Goal: Ask a question

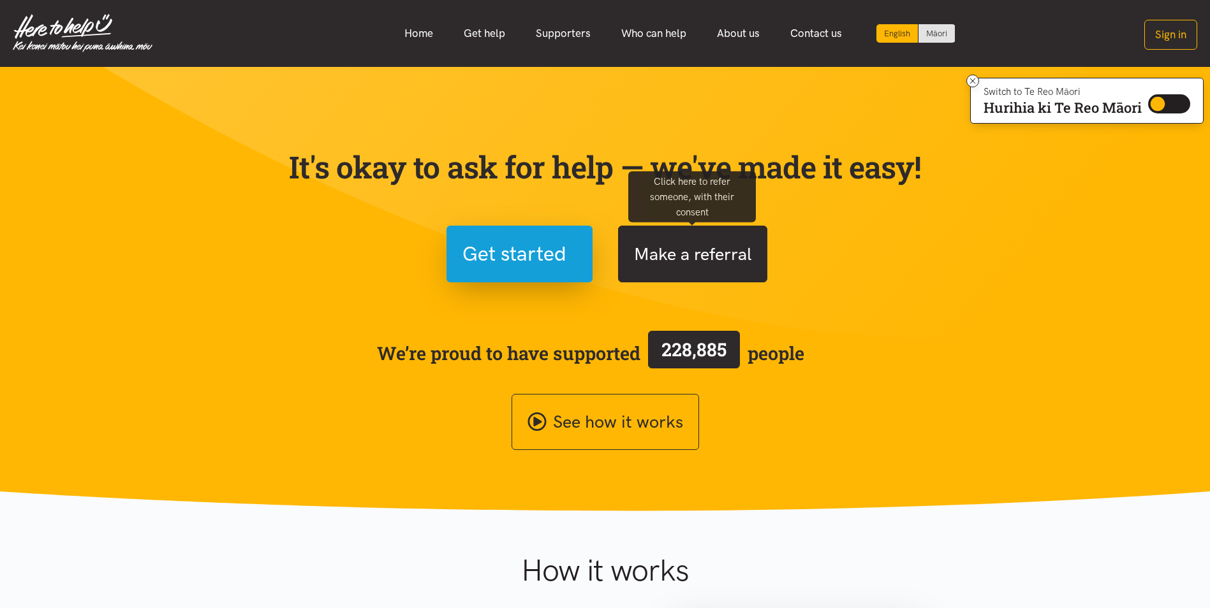
click at [678, 252] on button "Make a referral" at bounding box center [692, 254] width 149 height 57
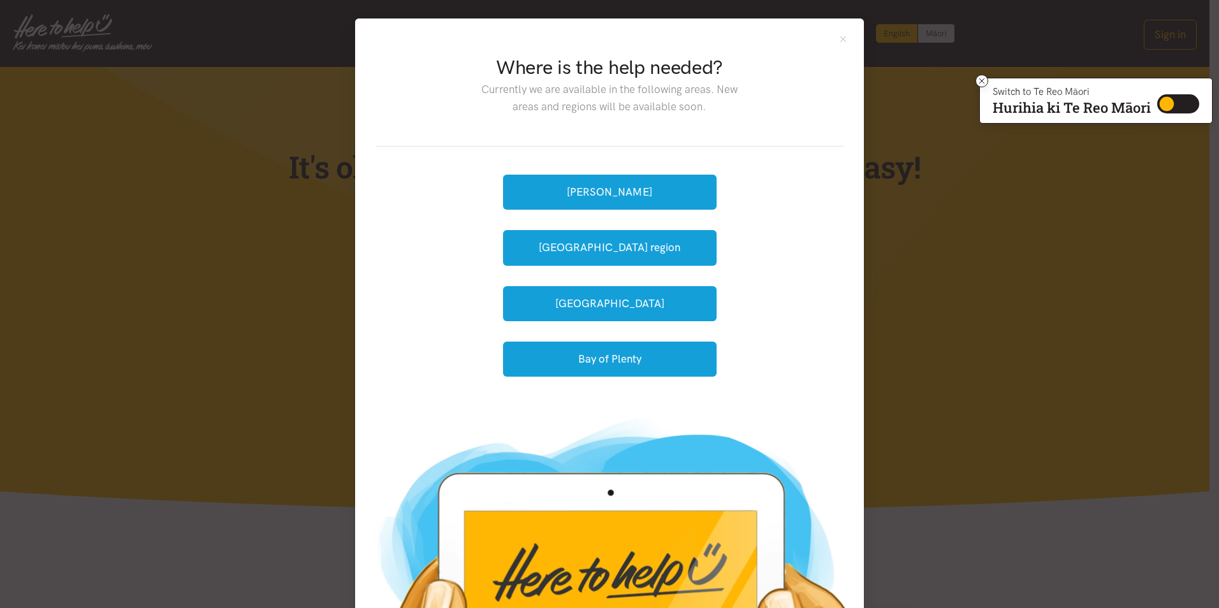
click at [1016, 250] on div "Where is the help needed? Currently we are available in the following areas. Ne…" at bounding box center [609, 304] width 1219 height 608
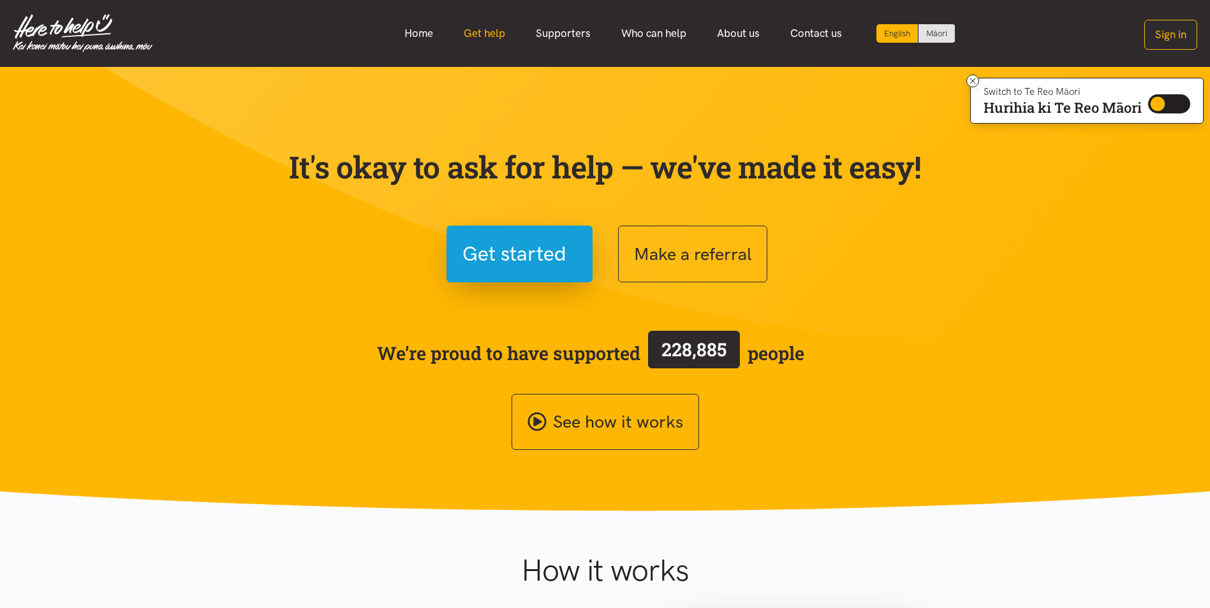
click at [492, 34] on link "Get help" at bounding box center [484, 33] width 72 height 27
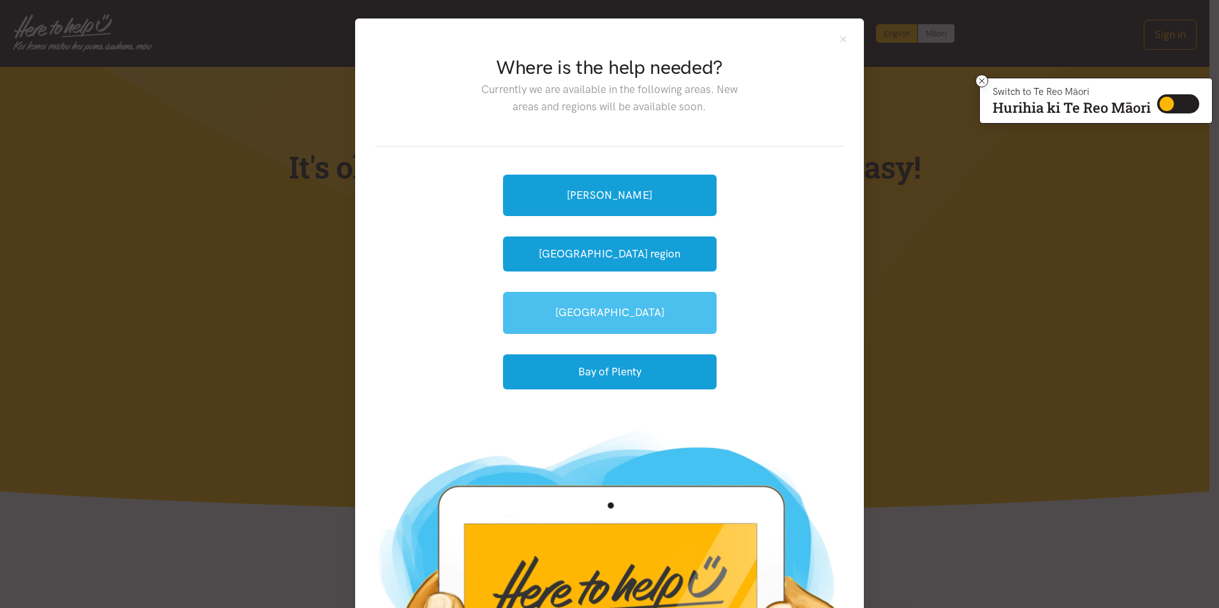
click at [587, 313] on link "[GEOGRAPHIC_DATA]" at bounding box center [610, 312] width 214 height 41
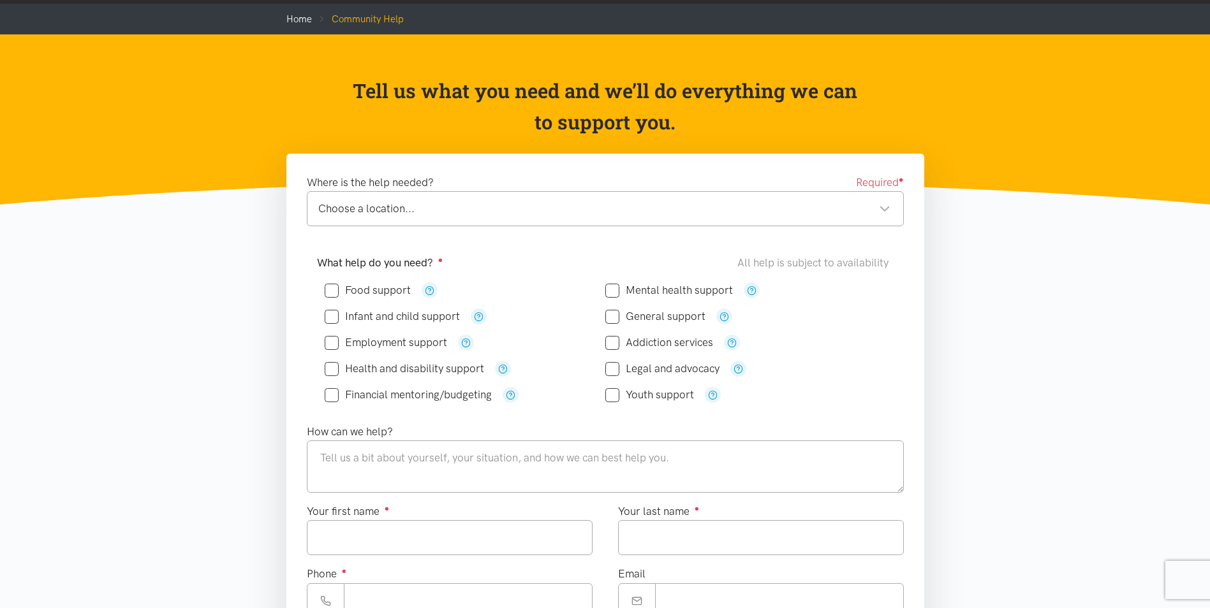
scroll to position [64, 0]
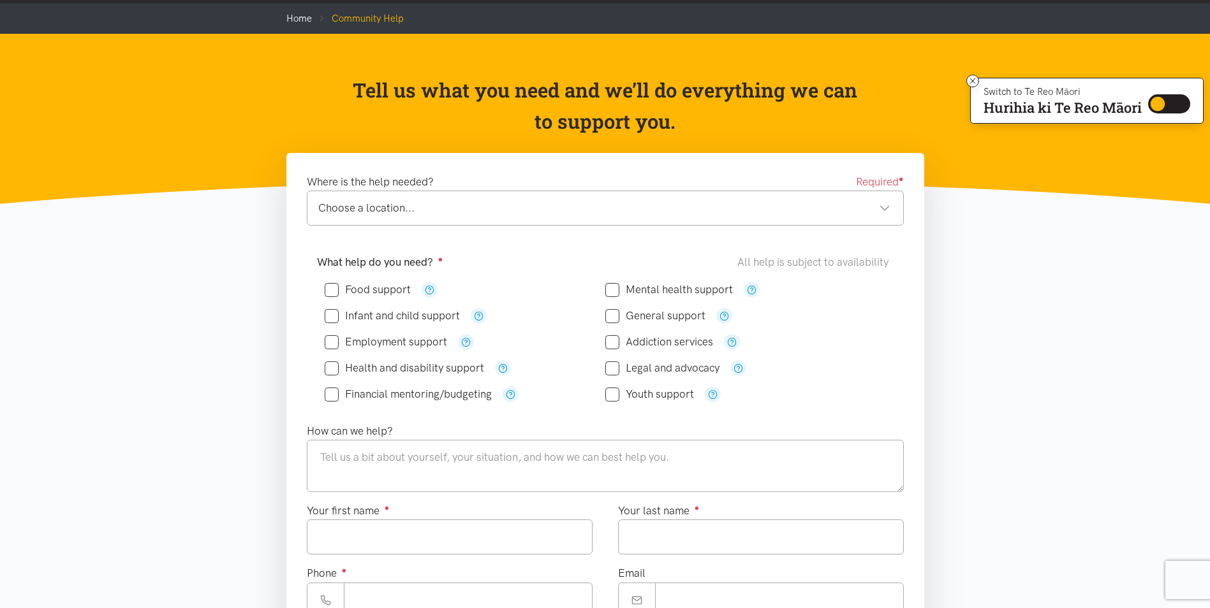
click at [458, 201] on div "Choose a location..." at bounding box center [604, 208] width 572 height 17
click at [335, 287] on input "Food support" at bounding box center [368, 289] width 86 height 11
checkbox input "true"
click at [330, 348] on icon at bounding box center [332, 342] width 14 height 14
click at [333, 334] on div "Employment support" at bounding box center [465, 342] width 281 height 16
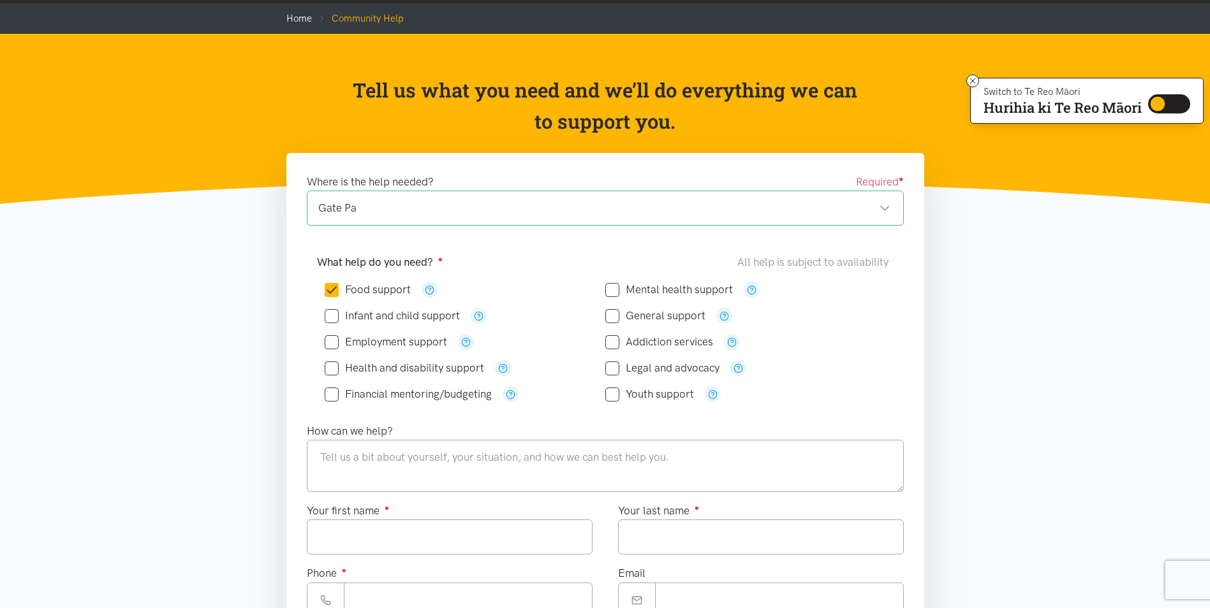
click at [333, 341] on input "Employment support" at bounding box center [386, 342] width 122 height 11
checkbox input "true"
click at [615, 289] on input "Mental health support" at bounding box center [669, 289] width 128 height 11
checkbox input "true"
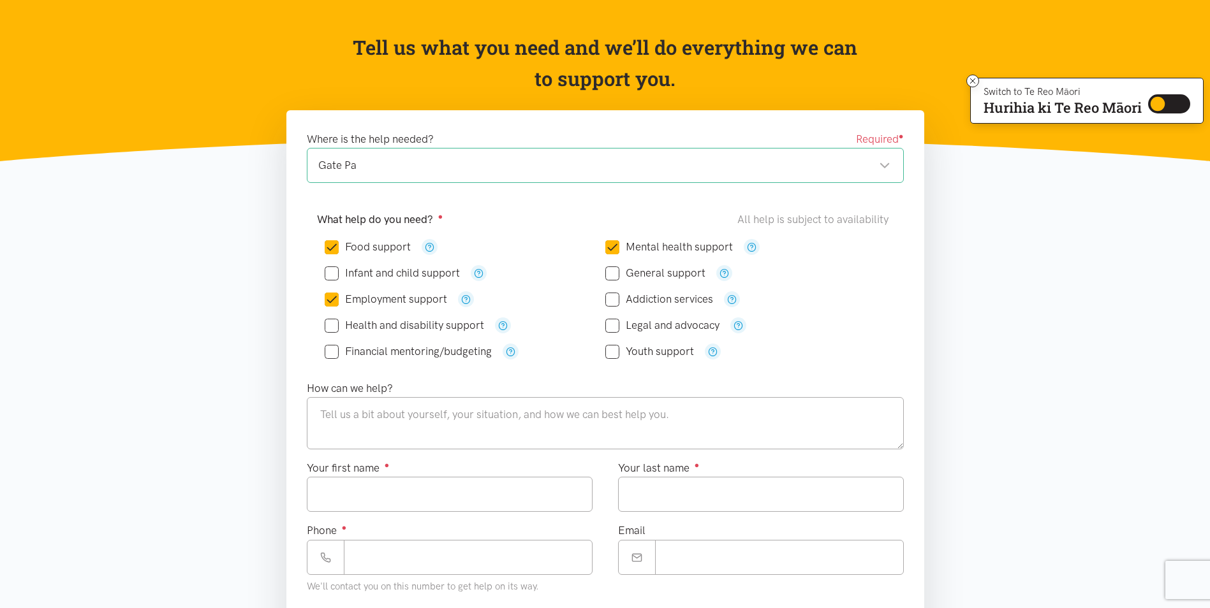
scroll to position [128, 0]
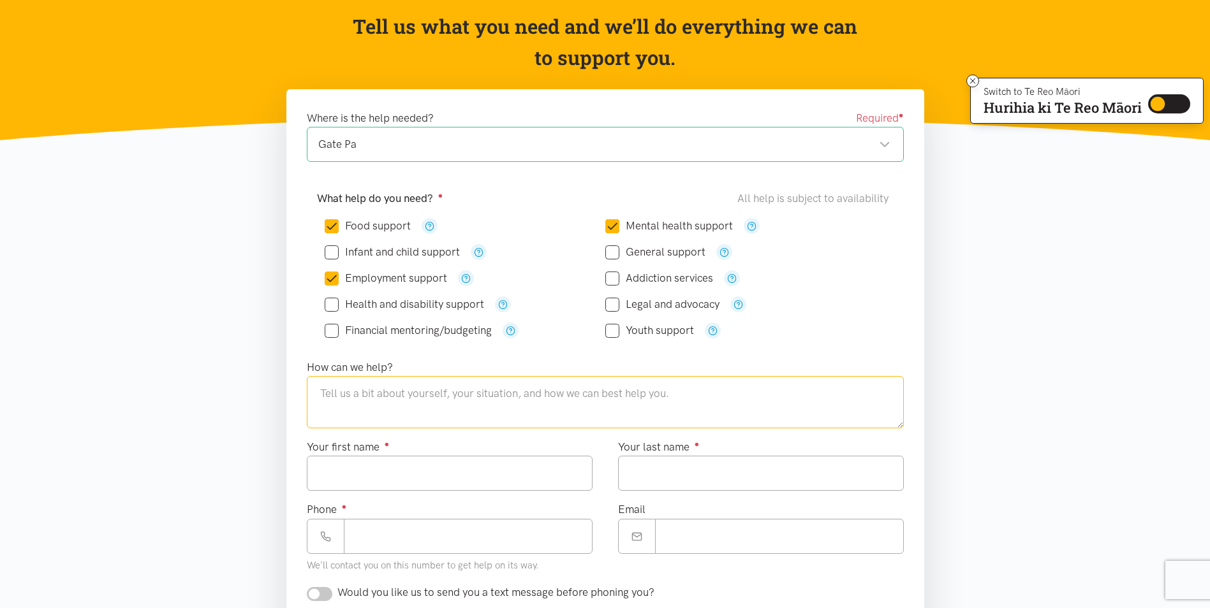
click at [352, 395] on textarea at bounding box center [605, 402] width 597 height 52
click at [149, 81] on header "Tell us what you need and we’ll do everything we can to support you." at bounding box center [605, 55] width 1210 height 170
